Goal: Information Seeking & Learning: Learn about a topic

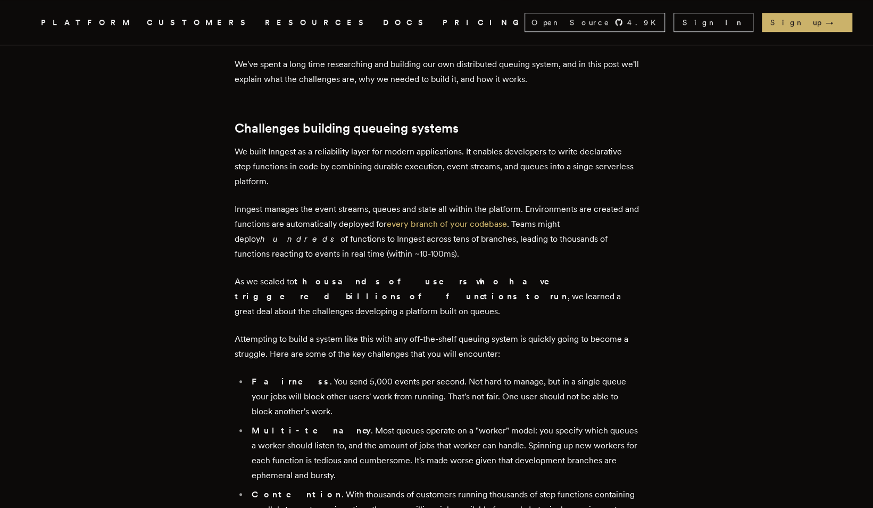
scroll to position [479, 0]
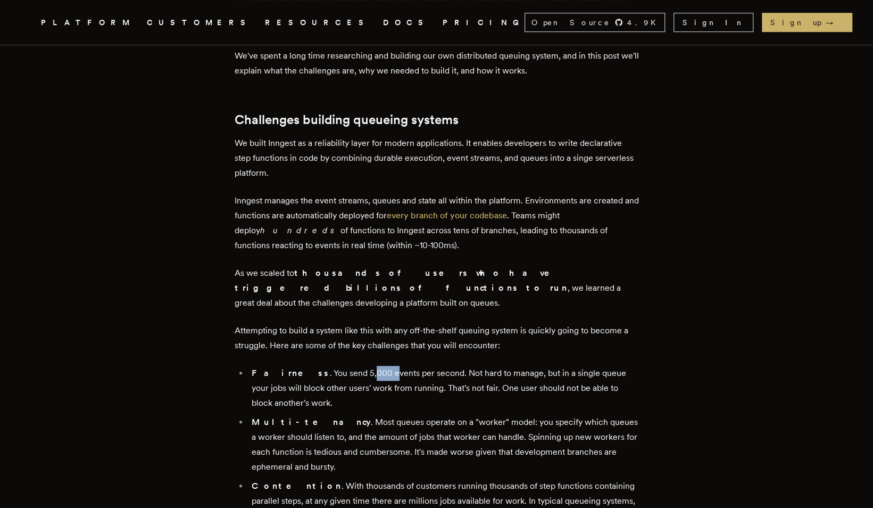
drag, startPoint x: 337, startPoint y: 360, endPoint x: 355, endPoint y: 360, distance: 18.6
click at [355, 366] on li "Fairness . You send 5,000 events per second. Not hard to manage, but in a singl…" at bounding box center [444, 388] width 391 height 45
drag, startPoint x: 355, startPoint y: 360, endPoint x: 399, endPoint y: 362, distance: 43.7
click at [399, 366] on li "Fairness . You send 5,000 events per second. Not hard to manage, but in a singl…" at bounding box center [444, 388] width 391 height 45
drag, startPoint x: 427, startPoint y: 359, endPoint x: 461, endPoint y: 359, distance: 34.1
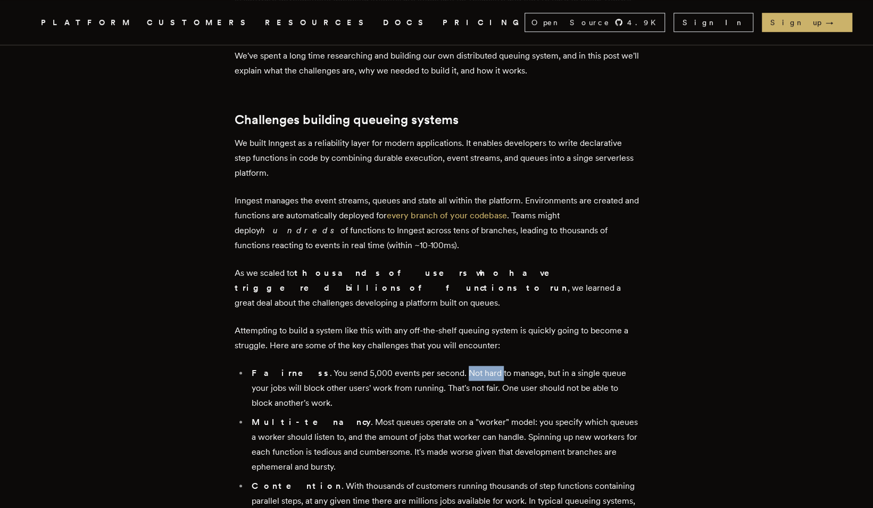
click at [461, 366] on li "Fairness . You send 5,000 events per second. Not hard to manage, but in a singl…" at bounding box center [444, 388] width 391 height 45
drag, startPoint x: 461, startPoint y: 359, endPoint x: 558, endPoint y: 354, distance: 97.5
click at [558, 366] on li "Fairness . You send 5,000 events per second. Not hard to manage, but in a singl…" at bounding box center [444, 388] width 391 height 45
drag, startPoint x: 277, startPoint y: 374, endPoint x: 351, endPoint y: 375, distance: 74.0
click at [349, 375] on li "Fairness . You send 5,000 events per second. Not hard to manage, but in a singl…" at bounding box center [444, 388] width 391 height 45
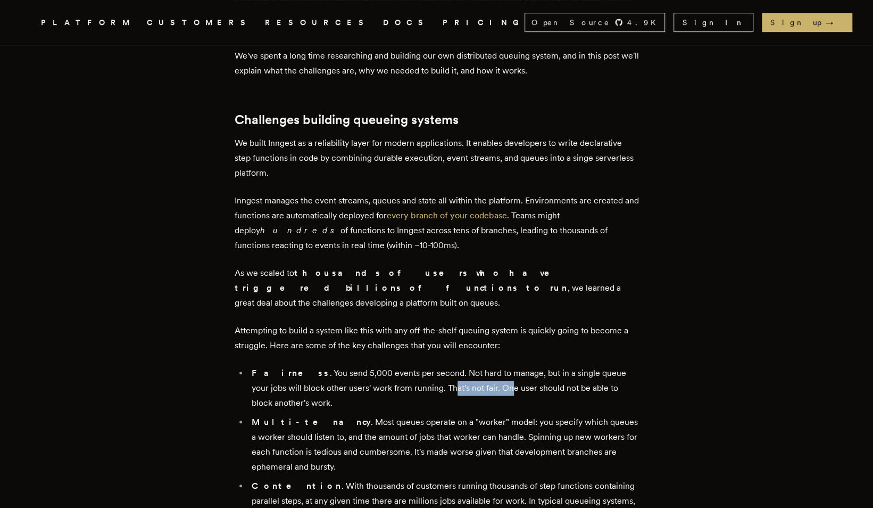
drag, startPoint x: 351, startPoint y: 375, endPoint x: 464, endPoint y: 375, distance: 112.8
click at [464, 375] on li "Fairness . You send 5,000 events per second. Not hard to manage, but in a singl…" at bounding box center [444, 388] width 391 height 45
drag, startPoint x: 464, startPoint y: 375, endPoint x: 527, endPoint y: 373, distance: 62.8
click at [527, 373] on li "Fairness . You send 5,000 events per second. Not hard to manage, but in a singl…" at bounding box center [444, 388] width 391 height 45
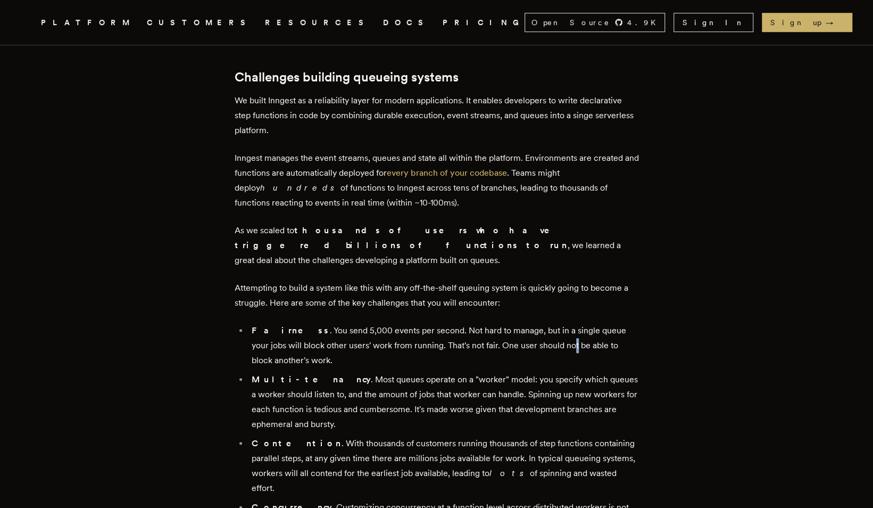
scroll to position [532, 0]
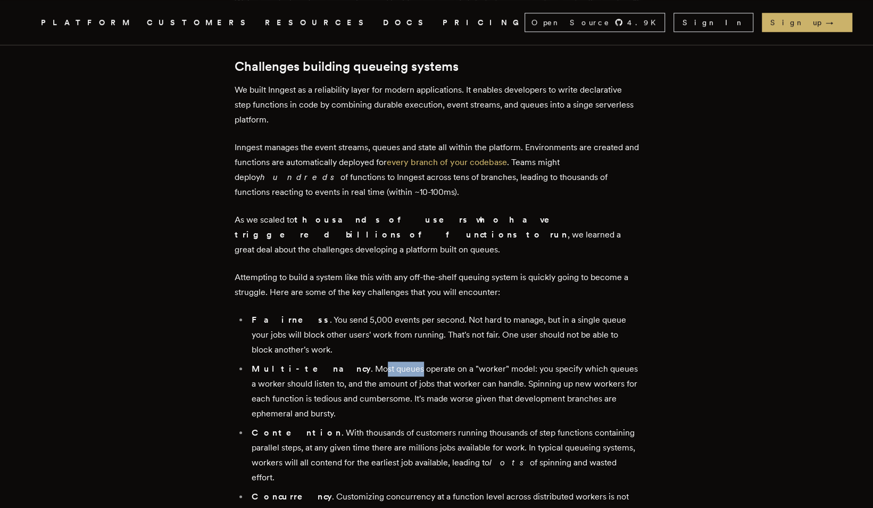
drag, startPoint x: 328, startPoint y: 359, endPoint x: 364, endPoint y: 355, distance: 36.3
click at [363, 361] on li "Multi-tenancy . Most queues operate on a "worker" model: you specify which queu…" at bounding box center [444, 391] width 391 height 60
drag, startPoint x: 364, startPoint y: 355, endPoint x: 379, endPoint y: 365, distance: 17.7
click at [379, 365] on li "Multi-tenancy . Most queues operate on a "worker" model: you specify which queu…" at bounding box center [444, 391] width 391 height 60
click at [278, 371] on li "Multi-tenancy . Most queues operate on a "worker" model: you specify which queu…" at bounding box center [444, 391] width 391 height 60
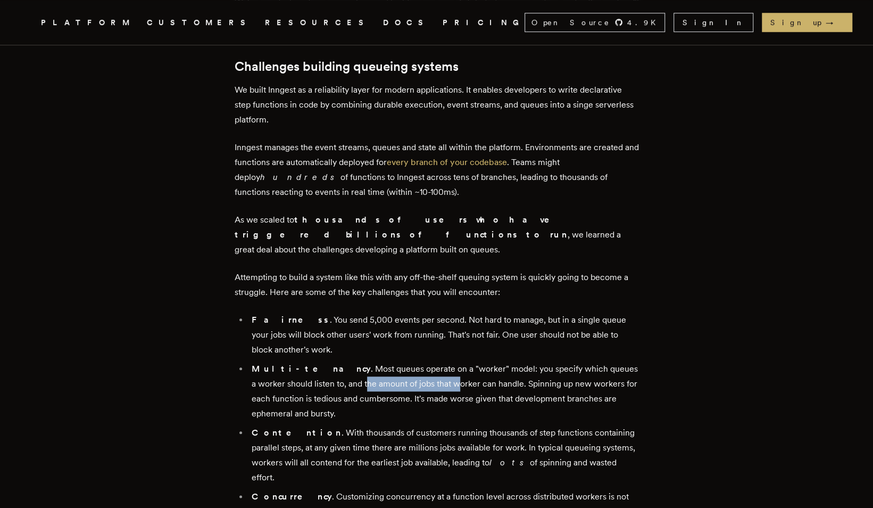
drag, startPoint x: 336, startPoint y: 369, endPoint x: 429, endPoint y: 366, distance: 92.6
click at [429, 366] on li "Multi-tenancy . Most queues operate on a "worker" model: you specify which queu…" at bounding box center [444, 391] width 391 height 60
drag, startPoint x: 429, startPoint y: 366, endPoint x: 425, endPoint y: 384, distance: 18.5
click at [425, 384] on li "Multi-tenancy . Most queues operate on a "worker" model: you specify which queu…" at bounding box center [444, 391] width 391 height 60
drag, startPoint x: 286, startPoint y: 384, endPoint x: 335, endPoint y: 383, distance: 49.5
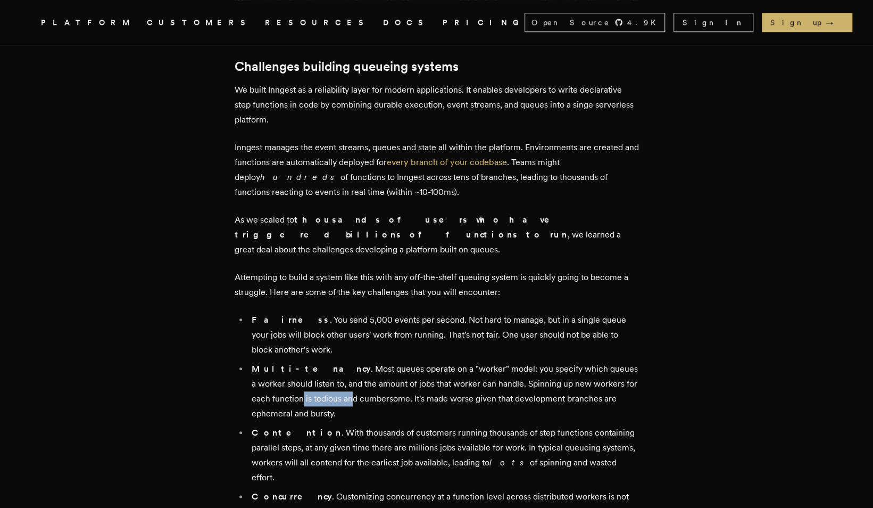
click at [335, 383] on li "Multi-tenancy . Most queues operate on a "worker" model: you specify which queu…" at bounding box center [444, 391] width 391 height 60
drag, startPoint x: 335, startPoint y: 383, endPoint x: 368, endPoint y: 383, distance: 33.0
click at [368, 383] on li "Multi-tenancy . Most queues operate on a "worker" model: you specify which queu…" at bounding box center [444, 391] width 391 height 60
drag, startPoint x: 391, startPoint y: 383, endPoint x: 460, endPoint y: 382, distance: 69.2
click at [460, 382] on li "Multi-tenancy . Most queues operate on a "worker" model: you specify which queu…" at bounding box center [444, 391] width 391 height 60
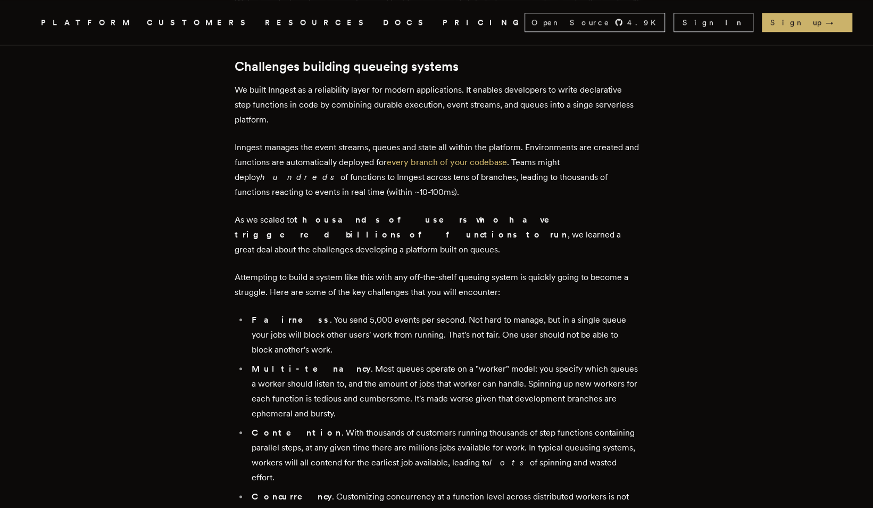
drag, startPoint x: 460, startPoint y: 382, endPoint x: 435, endPoint y: 396, distance: 28.7
click at [435, 396] on li "Multi-tenancy . Most queues operate on a "worker" model: you specify which queu…" at bounding box center [444, 391] width 391 height 60
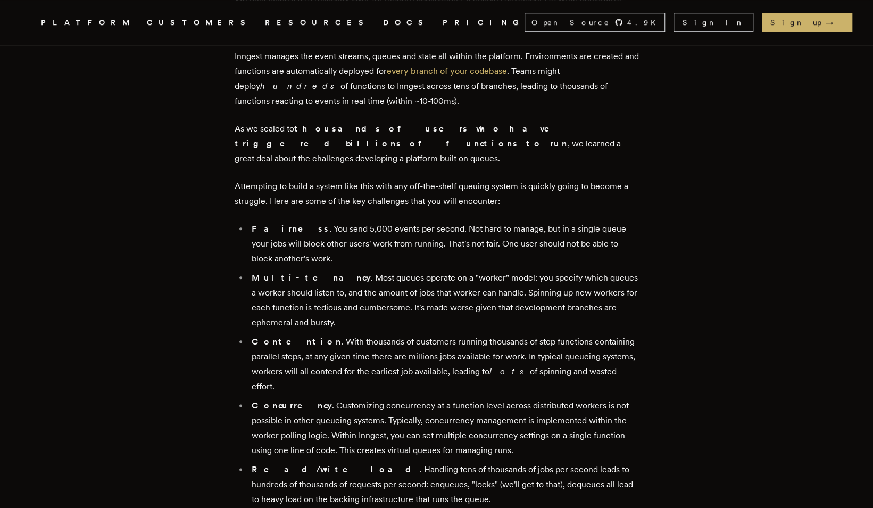
scroll to position [639, 0]
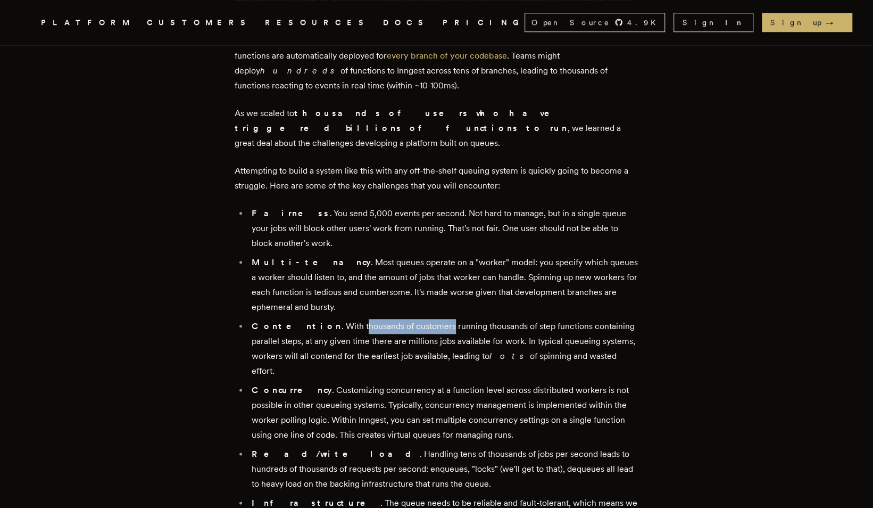
drag, startPoint x: 327, startPoint y: 314, endPoint x: 415, endPoint y: 314, distance: 88.3
click at [415, 319] on li "Contention . With thousands of customers running thousands of step functions co…" at bounding box center [444, 349] width 391 height 60
drag, startPoint x: 415, startPoint y: 314, endPoint x: 486, endPoint y: 317, distance: 71.4
click at [486, 319] on li "Contention . With thousands of customers running thousands of step functions co…" at bounding box center [444, 349] width 391 height 60
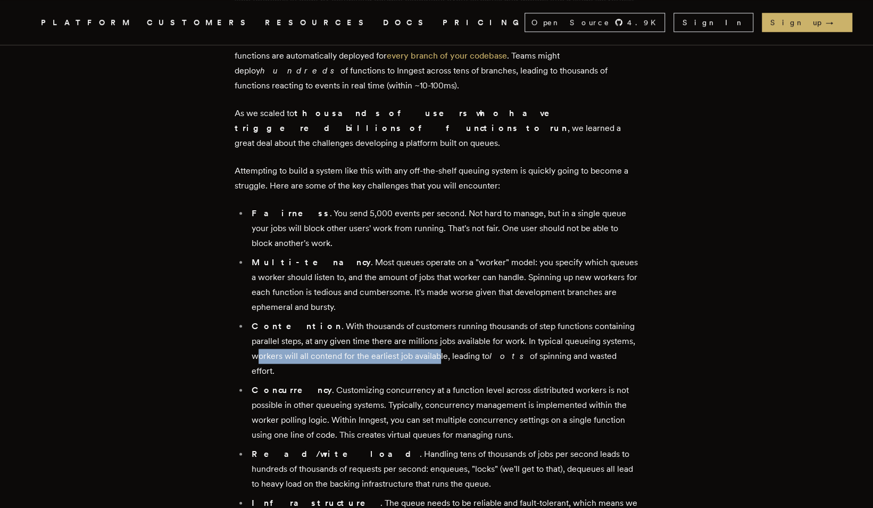
drag, startPoint x: 261, startPoint y: 341, endPoint x: 443, endPoint y: 343, distance: 181.5
click at [443, 343] on li "Contention . With thousands of customers running thousands of step functions co…" at bounding box center [444, 349] width 391 height 60
click at [338, 383] on li "Concurrency . Customizing concurrency at a function level across distributed wo…" at bounding box center [444, 413] width 391 height 60
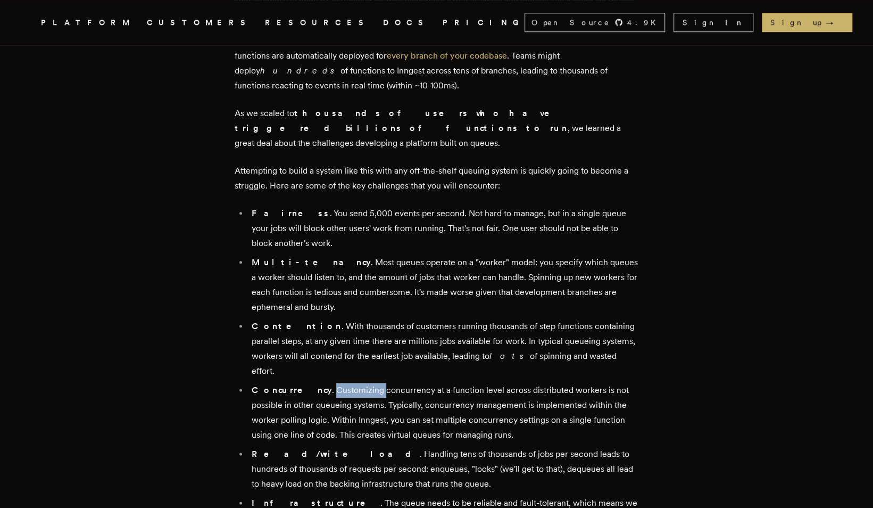
click at [338, 383] on li "Concurrency . Customizing concurrency at a function level across distributed wo…" at bounding box center [444, 413] width 391 height 60
drag, startPoint x: 338, startPoint y: 362, endPoint x: 364, endPoint y: 394, distance: 41.6
click at [364, 394] on li "Concurrency . Customizing concurrency at a function level across distributed wo…" at bounding box center [444, 413] width 391 height 60
drag, startPoint x: 365, startPoint y: 424, endPoint x: 397, endPoint y: 424, distance: 31.9
click at [397, 446] on li "Read/write load . Handling tens of thousands of jobs per second leads to hundre…" at bounding box center [444, 468] width 391 height 45
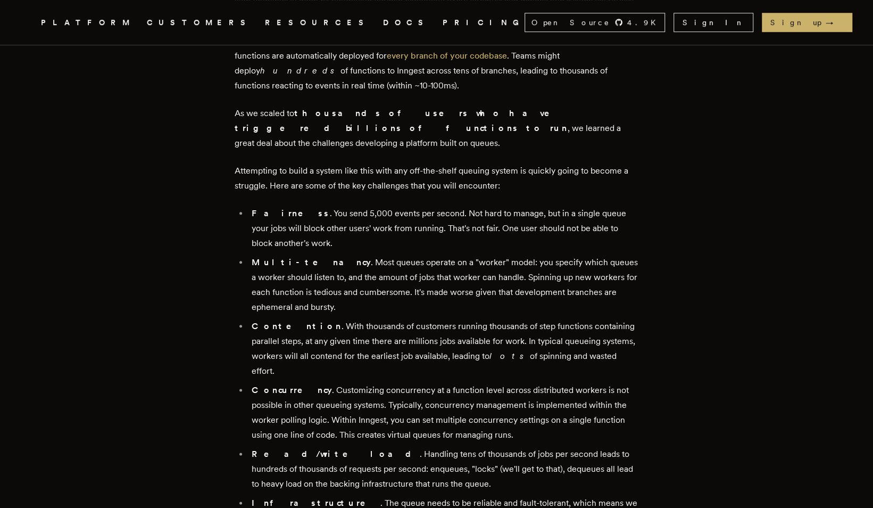
drag, startPoint x: 397, startPoint y: 424, endPoint x: 405, endPoint y: 434, distance: 13.2
click at [405, 446] on li "Read/write load . Handling tens of thousands of jobs per second leads to hundre…" at bounding box center [444, 468] width 391 height 45
drag, startPoint x: 478, startPoint y: 428, endPoint x: 511, endPoint y: 425, distance: 33.7
click at [511, 446] on li "Read/write load . Handling tens of thousands of jobs per second leads to hundre…" at bounding box center [444, 468] width 391 height 45
drag, startPoint x: 511, startPoint y: 425, endPoint x: 460, endPoint y: 444, distance: 55.2
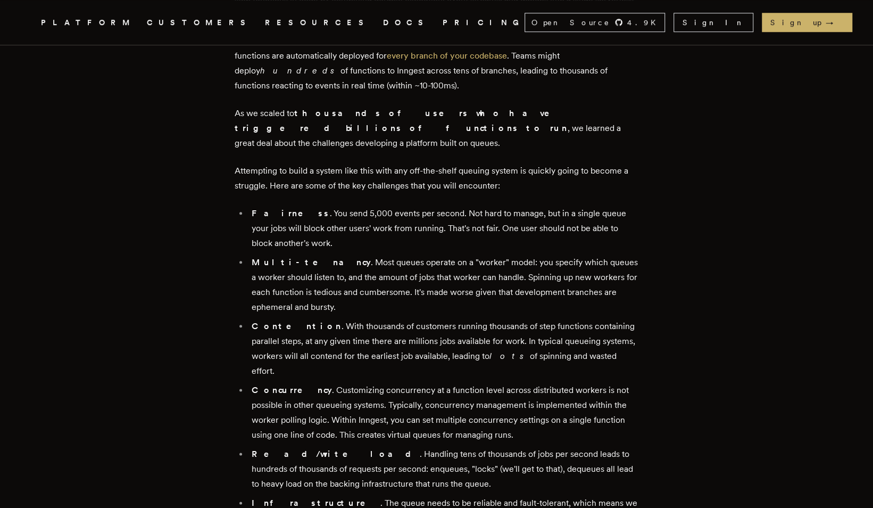
click at [460, 446] on li "Read/write load . Handling tens of thousands of jobs per second leads to hundre…" at bounding box center [444, 468] width 391 height 45
drag, startPoint x: 331, startPoint y: 444, endPoint x: 361, endPoint y: 444, distance: 30.3
click at [361, 446] on li "Read/write load . Handling tens of thousands of jobs per second leads to hundre…" at bounding box center [444, 468] width 391 height 45
drag, startPoint x: 361, startPoint y: 444, endPoint x: 417, endPoint y: 455, distance: 57.0
click at [417, 455] on li "Read/write load . Handling tens of thousands of jobs per second leads to hundre…" at bounding box center [444, 468] width 391 height 45
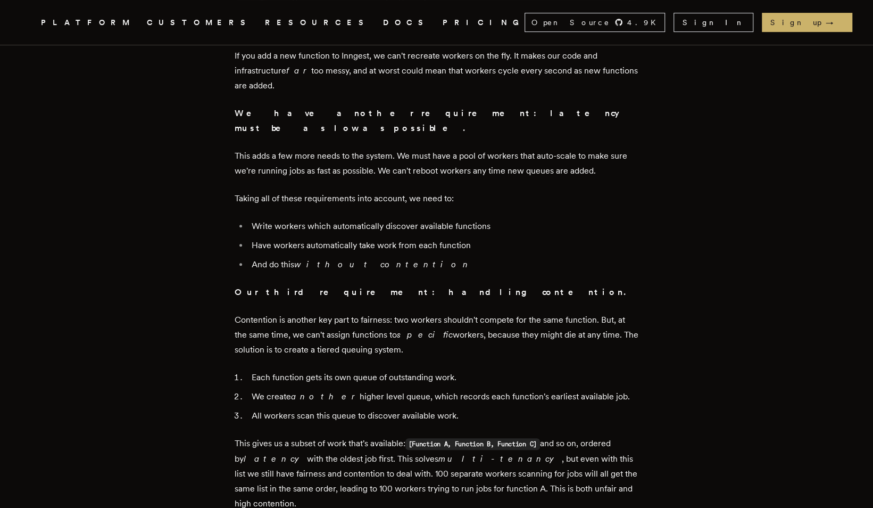
scroll to position [2820, 0]
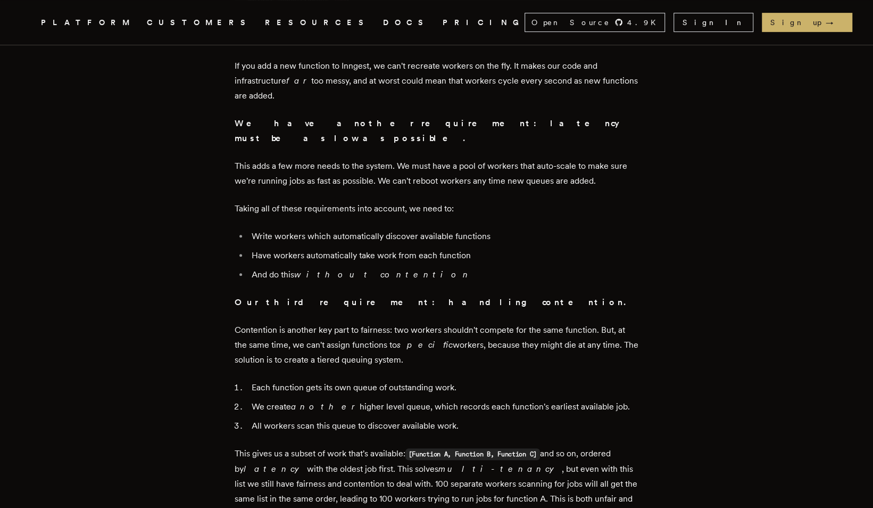
click at [256, 322] on p "Contention is another key part to fairness: two workers shouldn't compete for t…" at bounding box center [437, 344] width 404 height 45
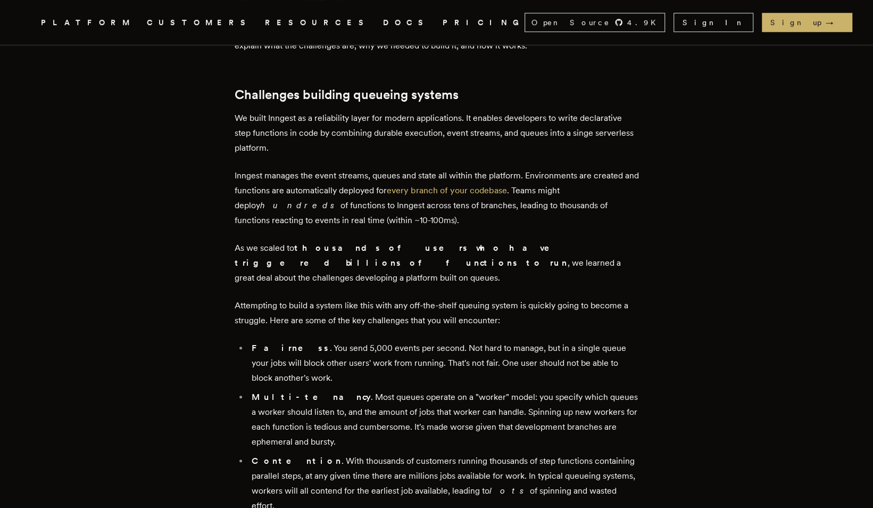
scroll to position [501, 0]
